Goal: Task Accomplishment & Management: Use online tool/utility

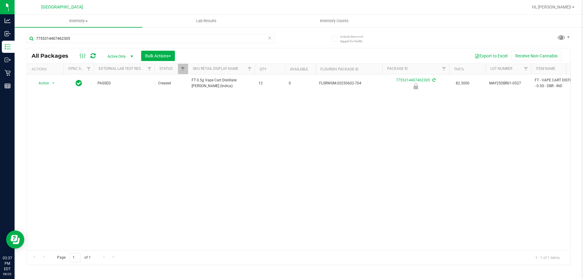
click at [98, 41] on input "7755314407462305" at bounding box center [151, 38] width 248 height 9
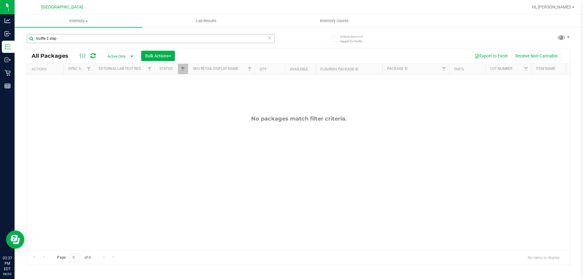
click at [67, 38] on input "truffle 2 step" at bounding box center [151, 38] width 248 height 9
click at [132, 39] on input "truffleJUL25ABP01-0724" at bounding box center [151, 38] width 248 height 9
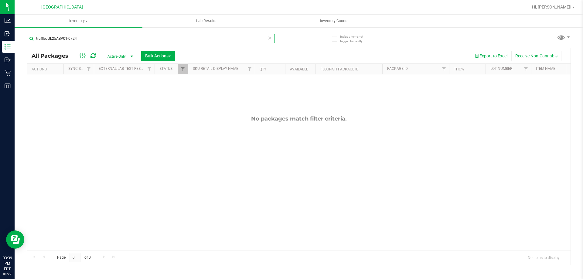
click at [130, 40] on input "truffleJUL25ABP01-0724" at bounding box center [151, 38] width 248 height 9
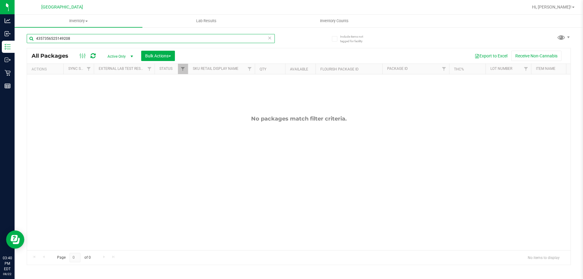
type input "4357356525149208"
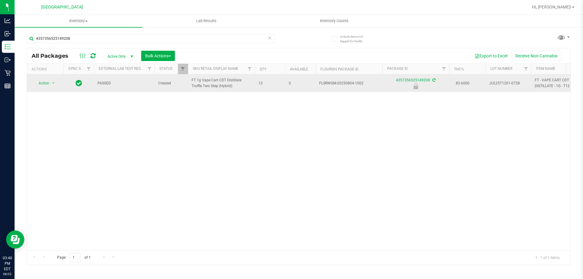
click at [32, 78] on td "Action Action Edit attributes Global inventory Locate package Package audit log…" at bounding box center [45, 83] width 36 height 18
click at [43, 86] on span "Action" at bounding box center [41, 83] width 16 height 9
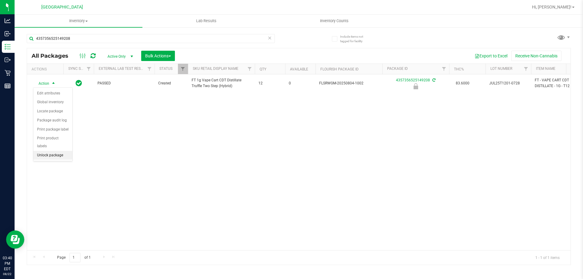
click at [45, 151] on li "Unlock package" at bounding box center [52, 155] width 39 height 9
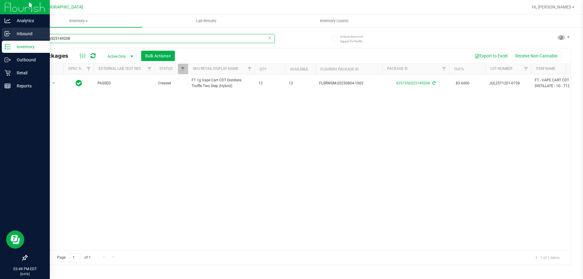
drag, startPoint x: 84, startPoint y: 35, endPoint x: 0, endPoint y: 36, distance: 83.5
click at [0, 36] on div "Analytics Inbound Inventory Outbound Retail Reports 03:49 PM EDT [DATE] 08/22 […" at bounding box center [291, 139] width 583 height 279
type input "8851536287106099"
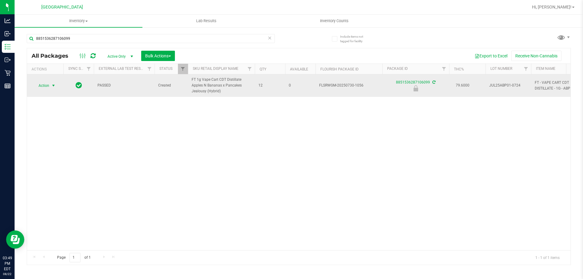
click at [44, 88] on span "Action" at bounding box center [41, 85] width 16 height 9
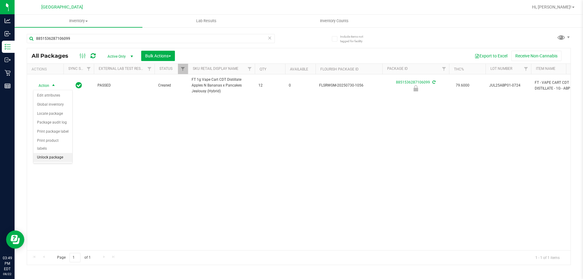
click at [50, 153] on li "Unlock package" at bounding box center [52, 157] width 39 height 9
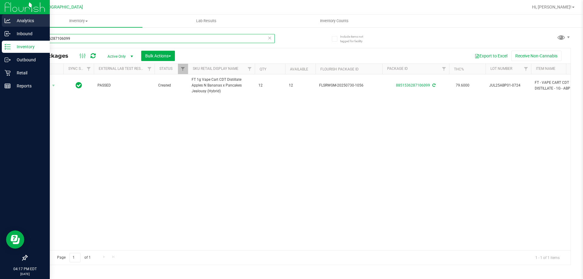
drag, startPoint x: 80, startPoint y: 37, endPoint x: 8, endPoint y: 27, distance: 72.6
click at [9, 26] on div "Analytics Inbound Inventory Outbound Retail Reports 04:17 PM EDT [DATE] 08/22 […" at bounding box center [291, 139] width 583 height 279
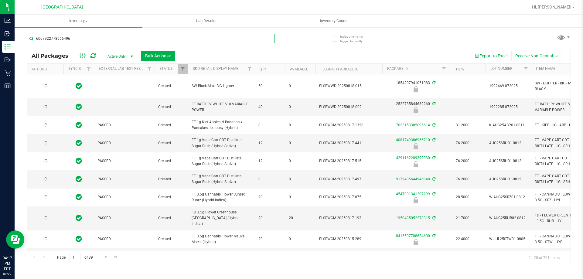
type input "6007922778666496"
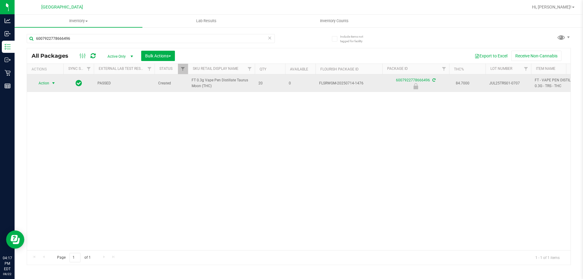
click at [48, 83] on span "Action" at bounding box center [41, 83] width 16 height 9
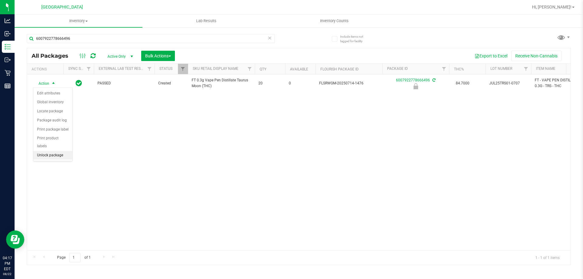
click at [54, 151] on li "Unlock package" at bounding box center [52, 155] width 39 height 9
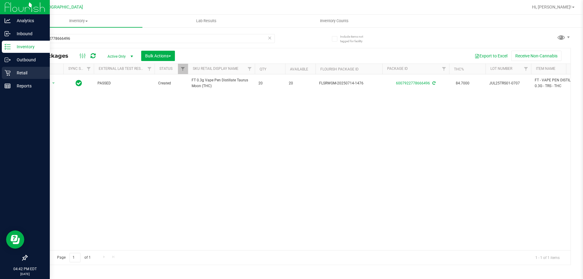
click at [10, 73] on icon at bounding box center [8, 73] width 6 height 6
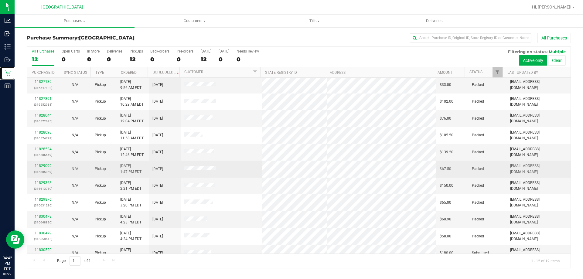
scroll to position [26, 0]
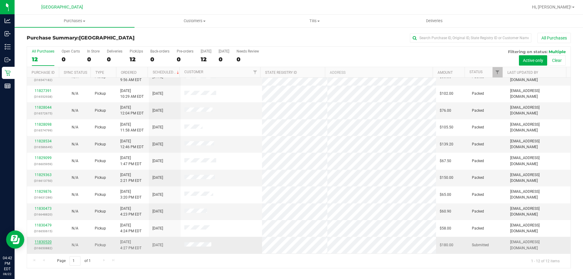
click at [40, 243] on link "11830520" at bounding box center [43, 242] width 17 height 4
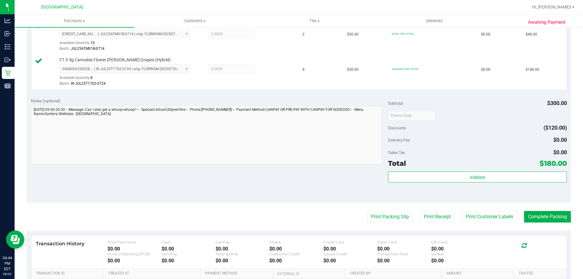
scroll to position [253, 0]
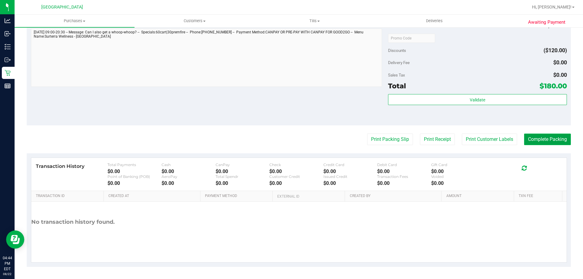
click at [529, 142] on button "Complete Packing" at bounding box center [547, 140] width 47 height 12
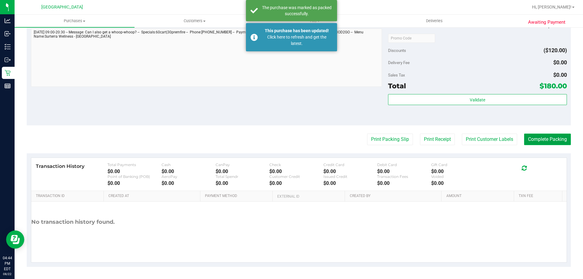
click at [534, 138] on button "Complete Packing" at bounding box center [547, 140] width 47 height 12
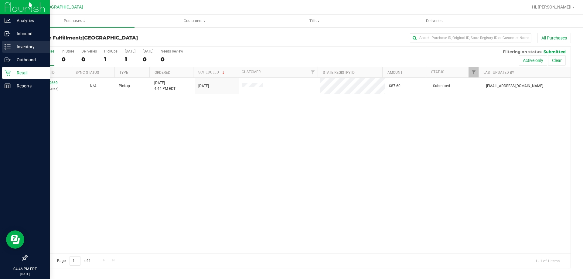
click at [21, 46] on p "Inventory" at bounding box center [29, 46] width 36 height 7
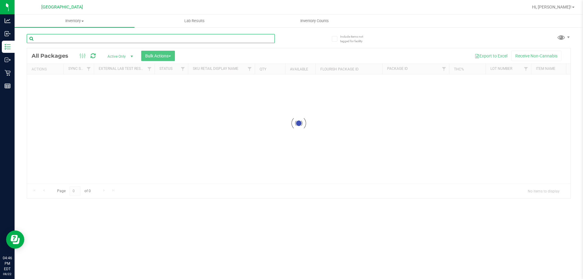
click at [89, 37] on div "Inventory All packages All inventory Waste log Create inventory Lab Results Inv…" at bounding box center [299, 147] width 569 height 265
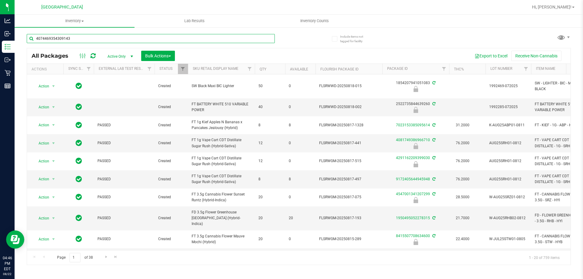
type input "4074469354309143"
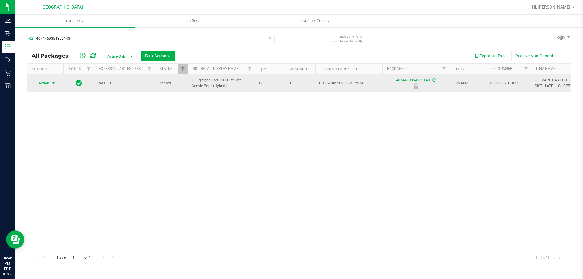
click at [48, 85] on span "Action" at bounding box center [41, 83] width 16 height 9
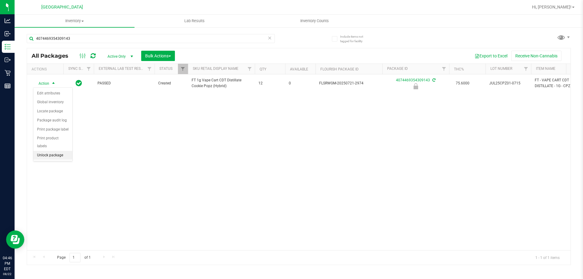
click at [54, 151] on li "Unlock package" at bounding box center [52, 155] width 39 height 9
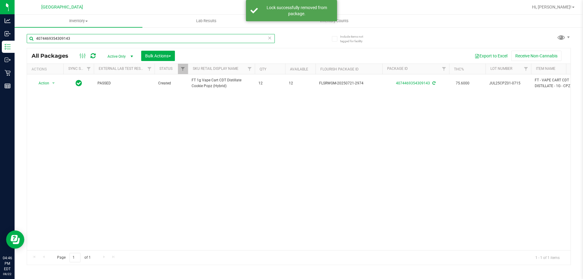
click at [120, 43] on input "4074469354309143" at bounding box center [151, 38] width 248 height 9
type input "7223962820665839"
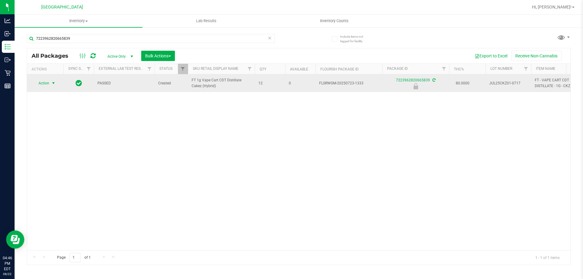
click at [46, 83] on span "Action" at bounding box center [41, 83] width 16 height 9
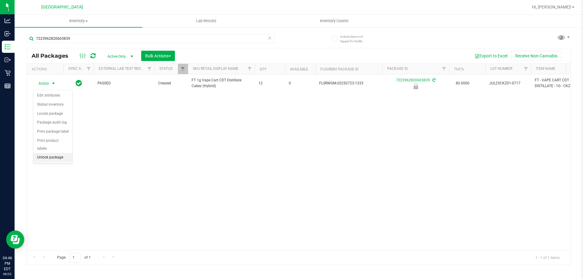
click at [58, 153] on li "Unlock package" at bounding box center [52, 157] width 39 height 9
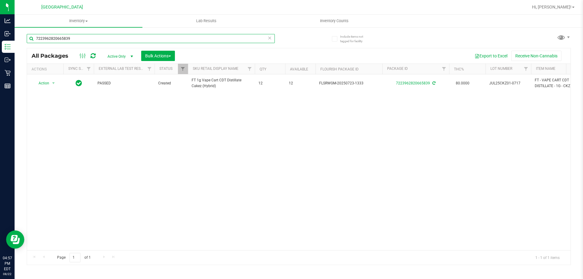
click at [79, 40] on input "7223962820665839" at bounding box center [151, 38] width 248 height 9
type input "e"
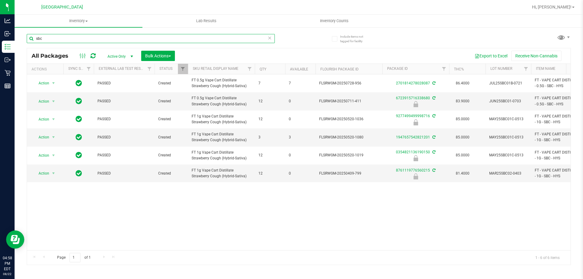
click at [71, 36] on input "sbc" at bounding box center [151, 38] width 248 height 9
type input "0354821136190150"
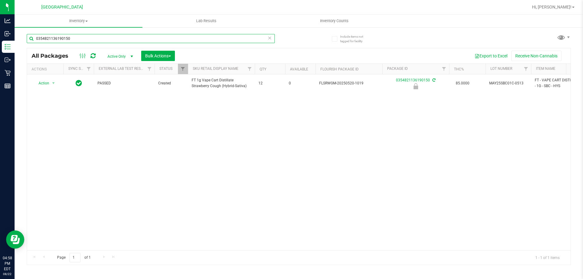
click at [94, 40] on input "0354821136190150" at bounding box center [151, 38] width 248 height 9
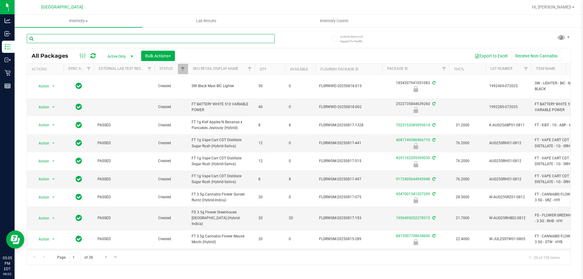
click at [55, 43] on input "text" at bounding box center [151, 38] width 248 height 9
type input "2003"
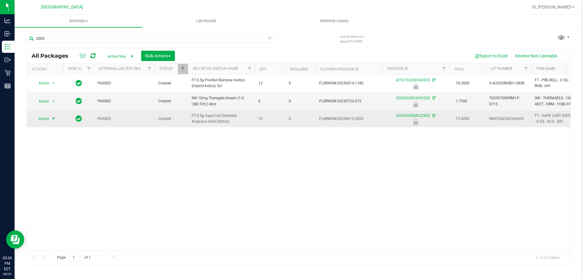
click at [51, 118] on span "select" at bounding box center [53, 118] width 5 height 5
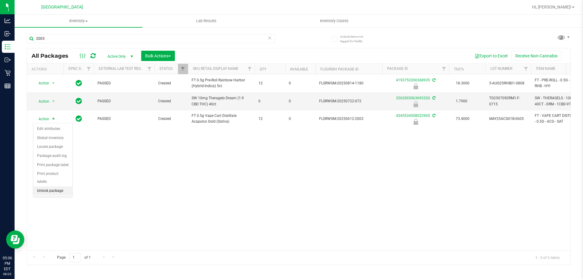
click at [43, 186] on li "Unlock package" at bounding box center [52, 190] width 39 height 9
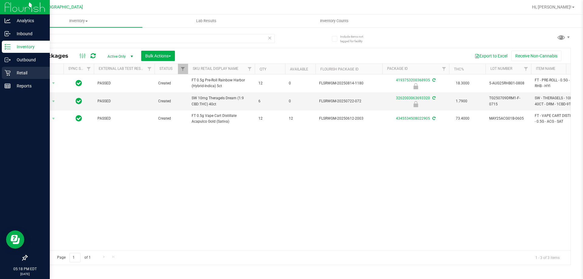
click at [27, 70] on p "Retail" at bounding box center [29, 72] width 36 height 7
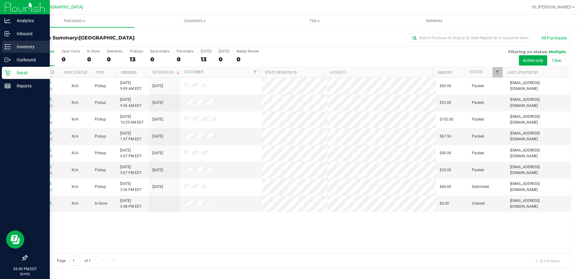
click at [13, 47] on p "Inventory" at bounding box center [29, 46] width 36 height 7
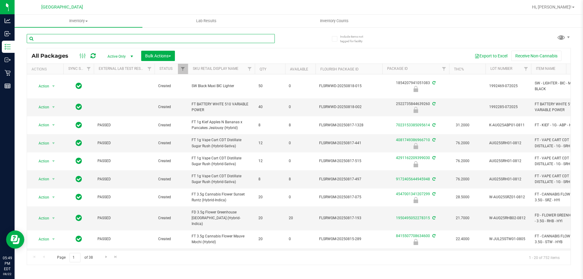
click at [79, 39] on input "text" at bounding box center [151, 38] width 248 height 9
type input "7396483581484003"
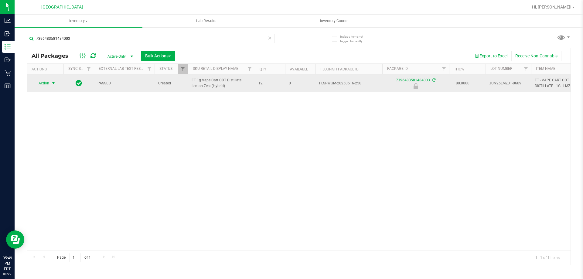
click at [53, 86] on span "select" at bounding box center [53, 83] width 5 height 5
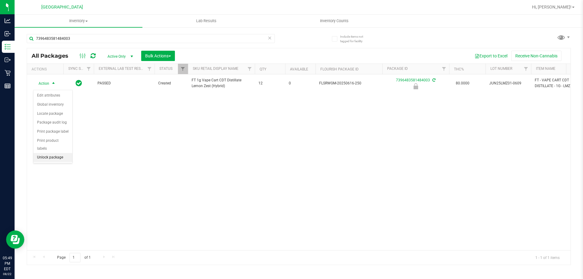
click at [55, 153] on li "Unlock package" at bounding box center [52, 157] width 39 height 9
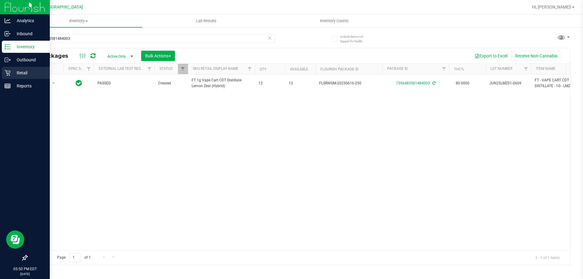
click at [18, 71] on p "Retail" at bounding box center [29, 72] width 36 height 7
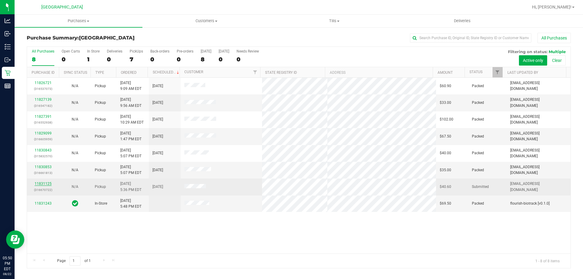
click at [44, 182] on link "11831125" at bounding box center [43, 184] width 17 height 4
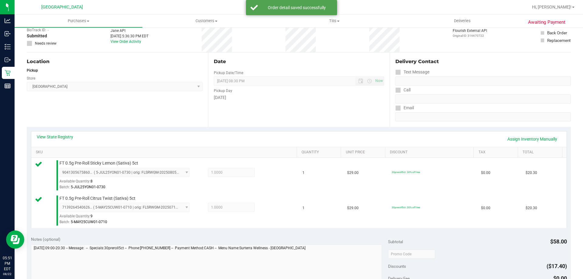
scroll to position [152, 0]
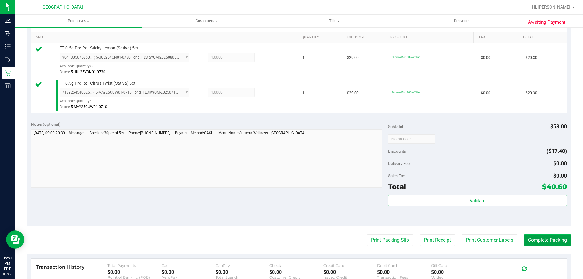
click at [545, 241] on button "Complete Packing" at bounding box center [547, 240] width 47 height 12
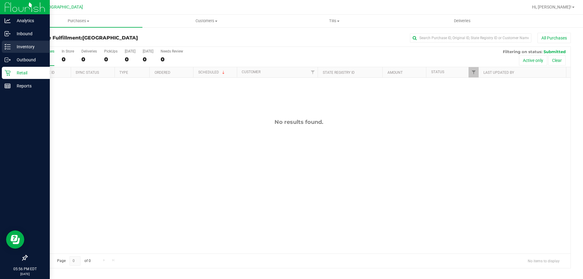
click at [12, 48] on p "Inventory" at bounding box center [29, 46] width 36 height 7
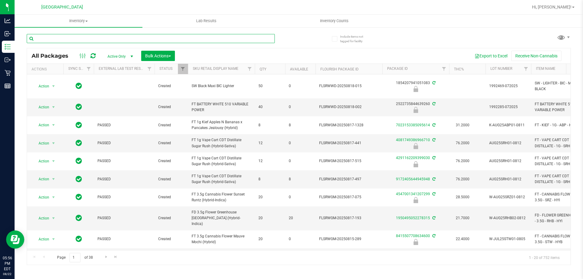
click at [59, 36] on input "text" at bounding box center [151, 38] width 248 height 9
type input "9406262467956100"
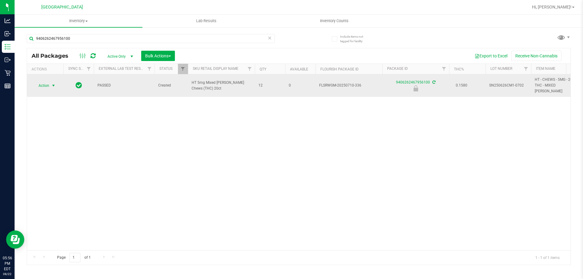
click at [41, 81] on span "Action" at bounding box center [41, 85] width 16 height 9
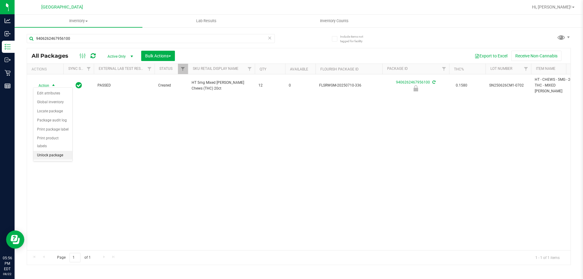
click at [53, 151] on li "Unlock package" at bounding box center [52, 155] width 39 height 9
